Goal: Communication & Community: Ask a question

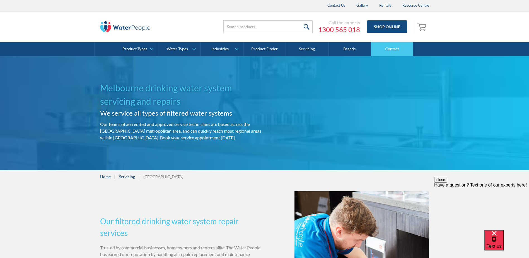
click at [389, 52] on link "Contact" at bounding box center [392, 49] width 42 height 14
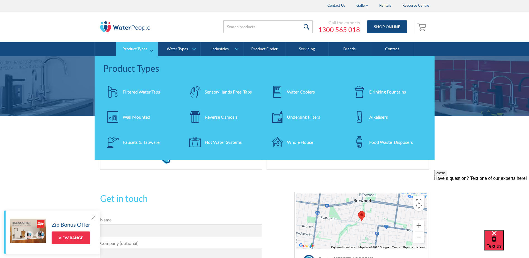
click at [143, 49] on div "Product Types" at bounding box center [135, 49] width 25 height 5
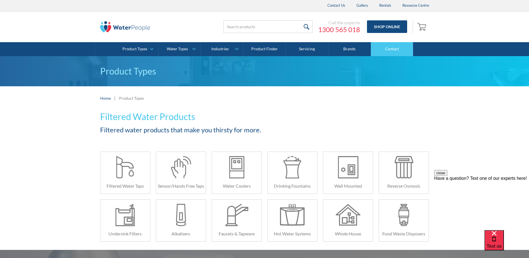
click at [395, 48] on link "Contact" at bounding box center [392, 49] width 42 height 14
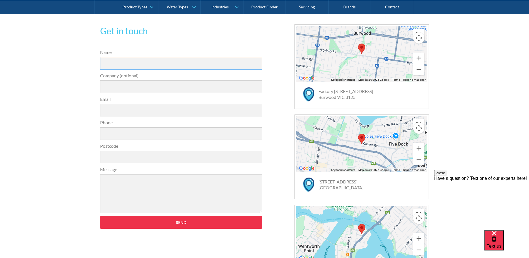
click at [128, 64] on input "Name" at bounding box center [181, 63] width 162 height 13
type input "Cathy Ning"
type input "Thornbury High School"
type input "cathy.ning@education.vic.gov.au"
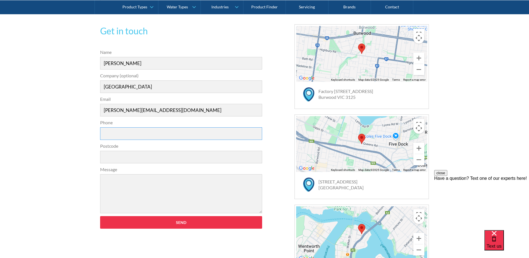
type input "0437335973"
type input "3337"
drag, startPoint x: 153, startPoint y: 87, endPoint x: 44, endPoint y: 88, distance: 108.6
click at [44, 88] on div "Get in touch 31a2535b1fa56df3e4085a503ca978b33ae07608c9274f6380584a90323ec471d3…" at bounding box center [264, 157] width 529 height 299
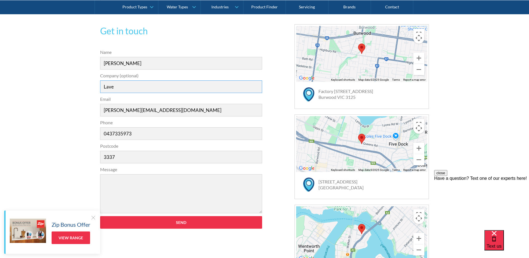
type input "Laverton P-12 College"
drag, startPoint x: 139, startPoint y: 135, endPoint x: 141, endPoint y: 132, distance: 3.1
click at [139, 135] on input "0437335973" at bounding box center [181, 133] width 162 height 13
drag, startPoint x: 142, startPoint y: 131, endPoint x: 47, endPoint y: 133, distance: 94.9
click at [47, 133] on div "Get in touch 31a2535b1fa56df3e4085a503ca978b33ae07608c9274f6380584a90323ec471d3…" at bounding box center [264, 157] width 529 height 299
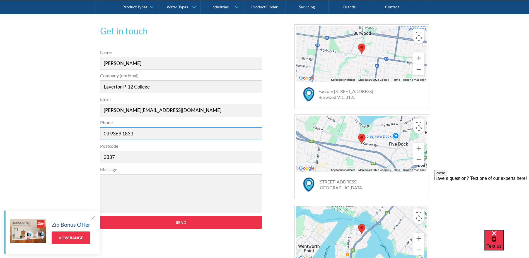
type input "03 9369 1833"
drag, startPoint x: 147, startPoint y: 158, endPoint x: 143, endPoint y: 157, distance: 3.9
click at [147, 158] on input "3337" at bounding box center [181, 157] width 162 height 13
drag, startPoint x: 134, startPoint y: 156, endPoint x: 27, endPoint y: 161, distance: 106.4
click at [27, 161] on div "Get in touch 31a2535b1fa56df3e4085a503ca978b33ae07608c9274f6380584a90323ec471d3…" at bounding box center [264, 157] width 529 height 299
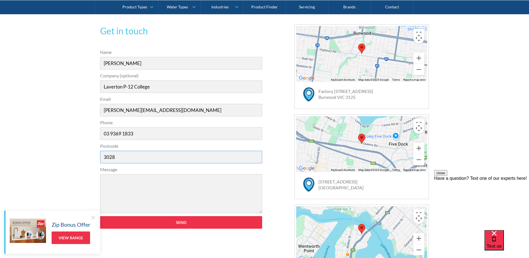
type input "3028"
paste textarea "Hi there, Hope this email finds you well. I’m contacting you from Laverton P-12…"
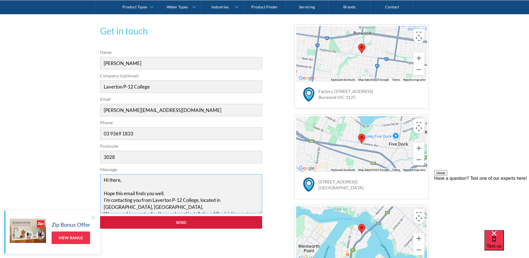
type textarea "Hi there, Hope this email finds you well. I’m contacting you from Laverton P-12…"
click at [181, 224] on input "Send" at bounding box center [181, 222] width 162 height 13
